Goal: Task Accomplishment & Management: Use online tool/utility

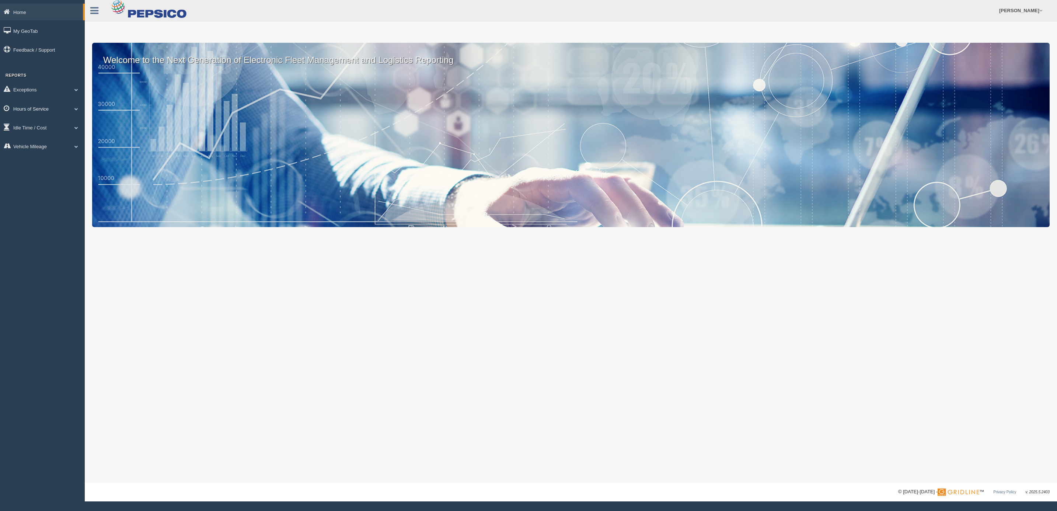
click at [52, 108] on link "Hours of Service" at bounding box center [42, 108] width 85 height 17
click at [53, 152] on link "HOS Violations" at bounding box center [48, 151] width 70 height 13
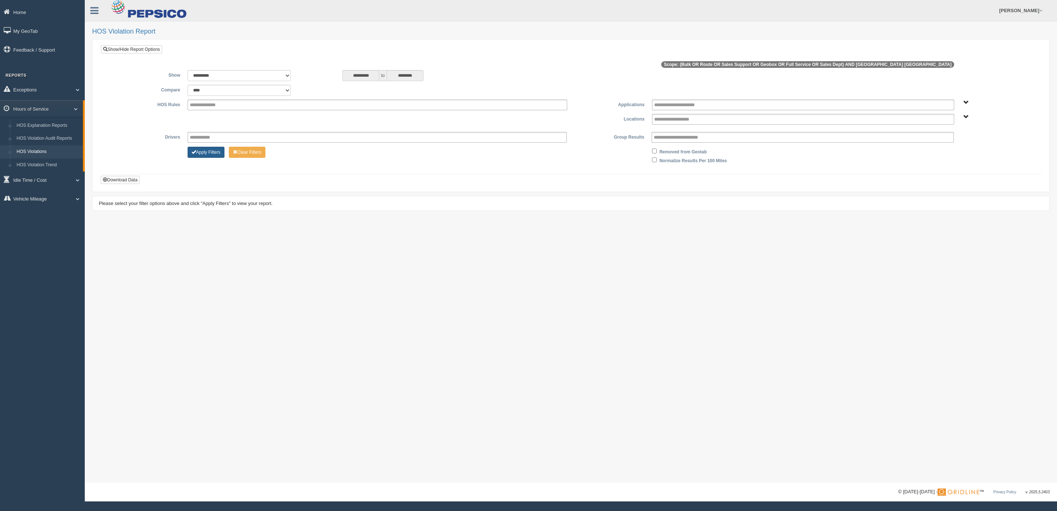
click at [206, 153] on button "Apply Filters" at bounding box center [206, 152] width 37 height 11
